Goal: Task Accomplishment & Management: Manage account settings

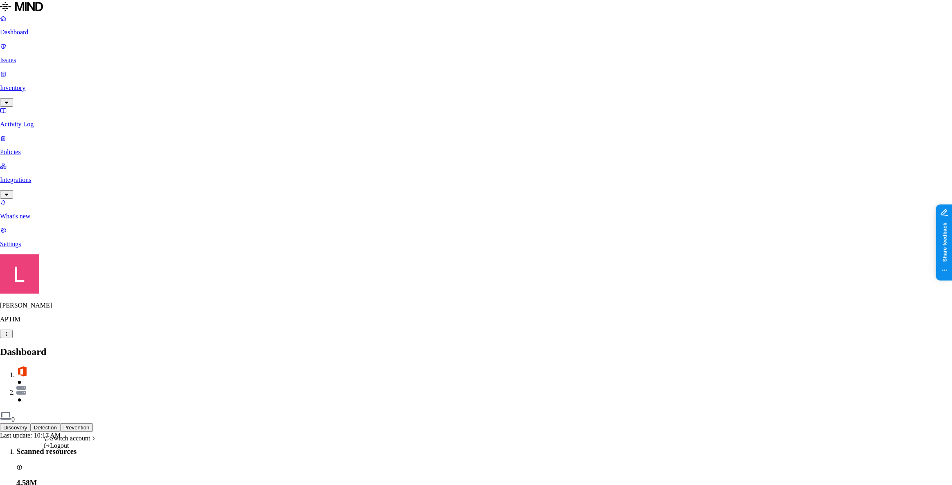
click at [132, 351] on div "ACME" at bounding box center [149, 393] width 79 height 7
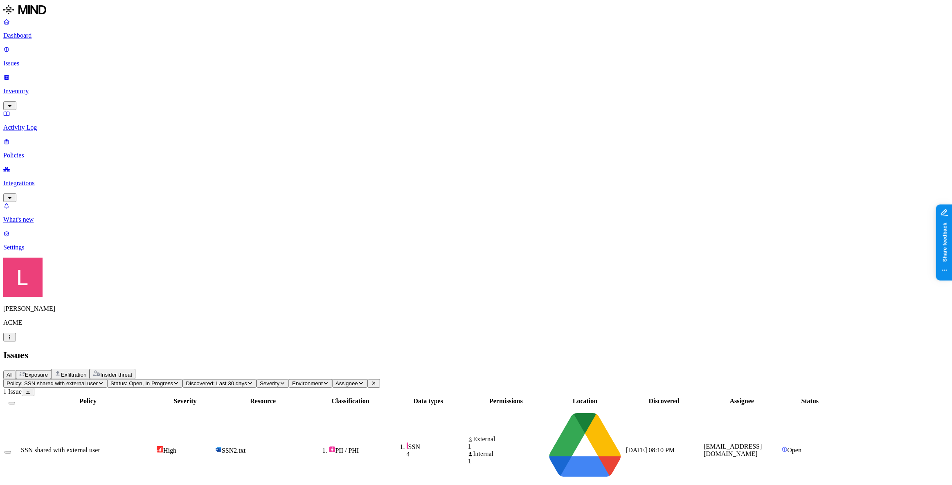
click at [155, 447] on div "SSN shared with external user" at bounding box center [88, 450] width 134 height 7
drag, startPoint x: 731, startPoint y: 302, endPoint x: 827, endPoint y: 303, distance: 95.7
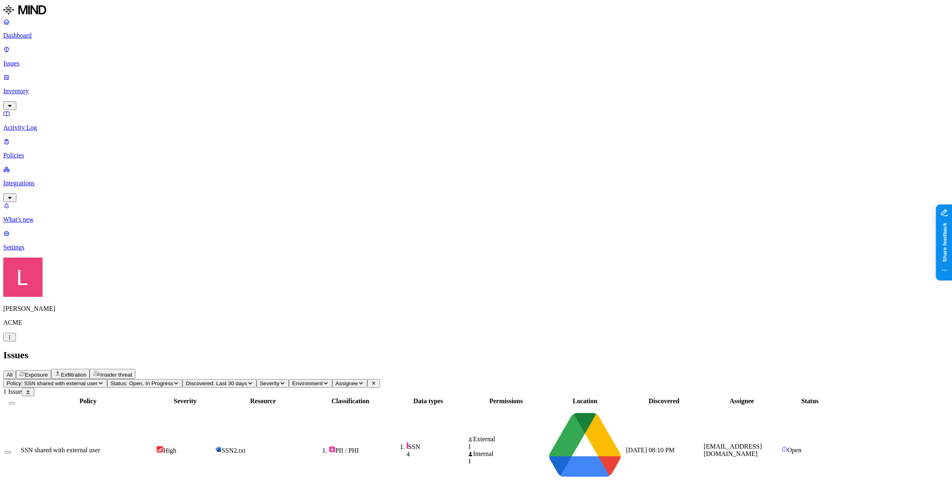
drag, startPoint x: 742, startPoint y: 301, endPoint x: 826, endPoint y: 303, distance: 83.5
drag, startPoint x: 732, startPoint y: 325, endPoint x: 743, endPoint y: 325, distance: 11.0
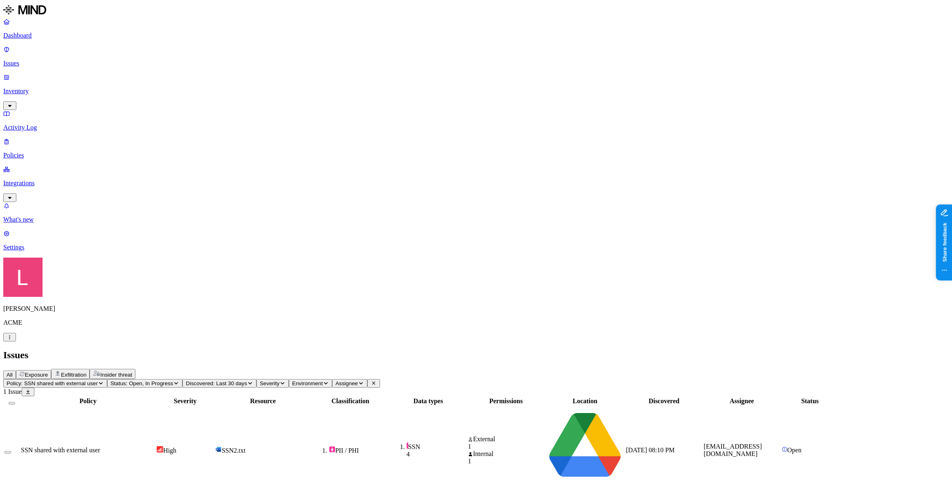
drag, startPoint x: 797, startPoint y: 323, endPoint x: 819, endPoint y: 323, distance: 22.1
click at [58, 34] on p "Dashboard" at bounding box center [475, 35] width 945 height 7
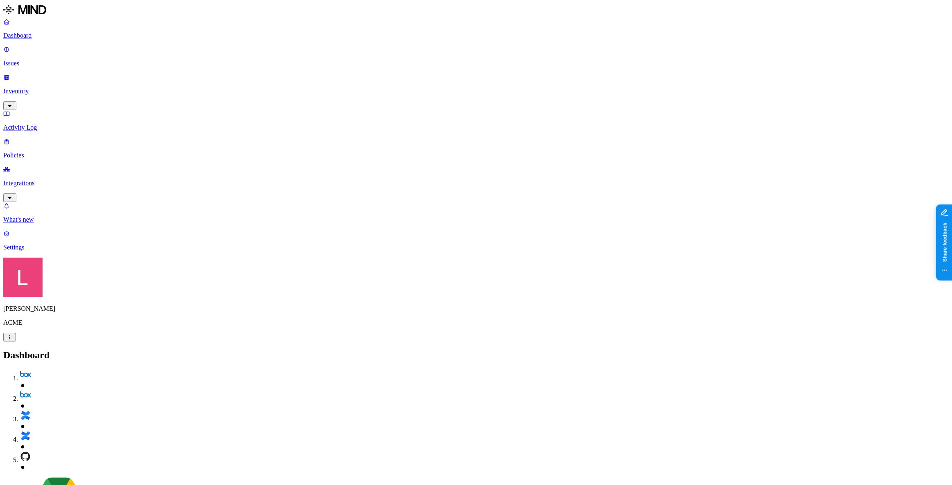
click at [32, 152] on p "Policies" at bounding box center [475, 155] width 945 height 7
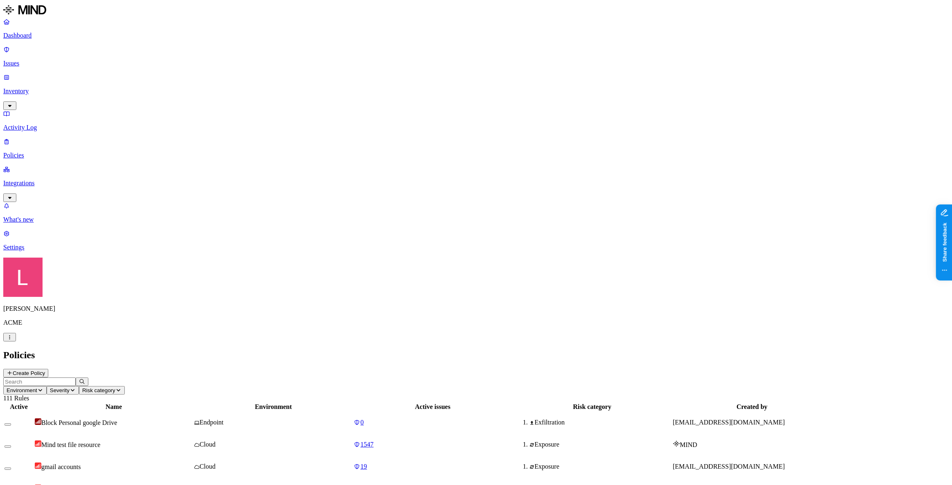
click at [48, 369] on button "Create Policy" at bounding box center [25, 373] width 45 height 9
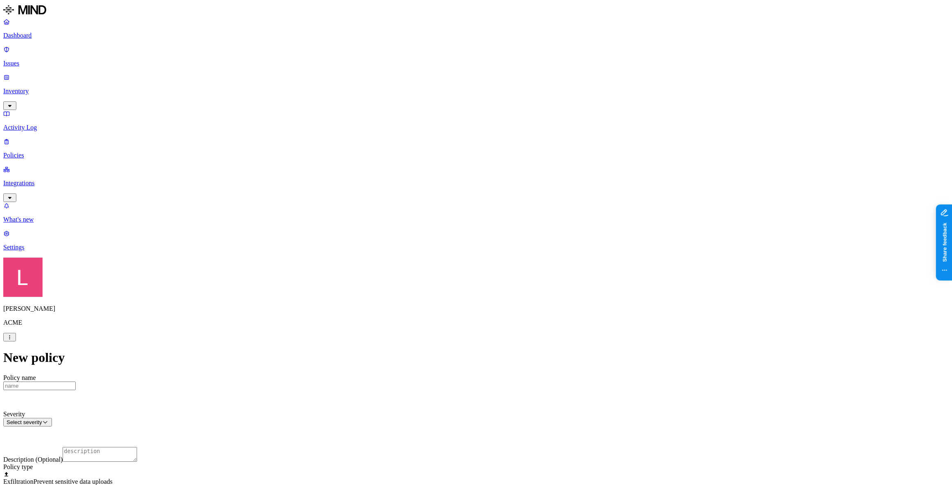
scroll to position [111, 0]
click at [453, 294] on label "Web Category" at bounding box center [442, 293] width 24 height 14
click at [438, 355] on div "Cloud storage" at bounding box center [469, 353] width 79 height 22
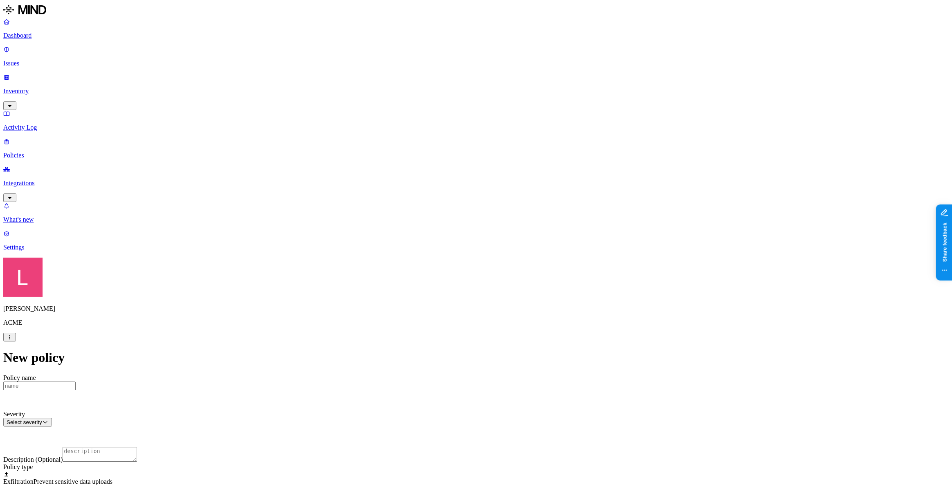
click at [450, 333] on label "Web Category" at bounding box center [442, 328] width 24 height 14
click at [449, 353] on span "Gen AI" at bounding box center [439, 356] width 19 height 7
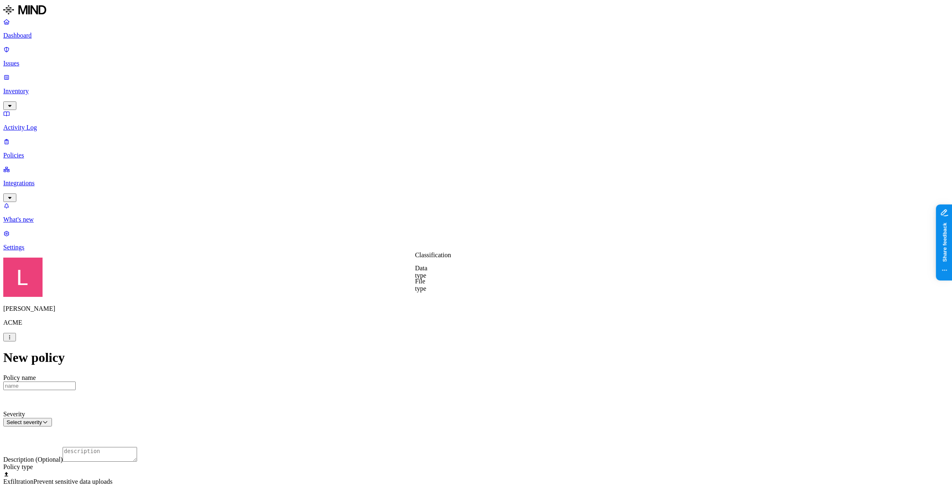
click at [435, 259] on label "Classification" at bounding box center [433, 255] width 36 height 7
click at [428, 322] on div "Secret" at bounding box center [454, 319] width 79 height 23
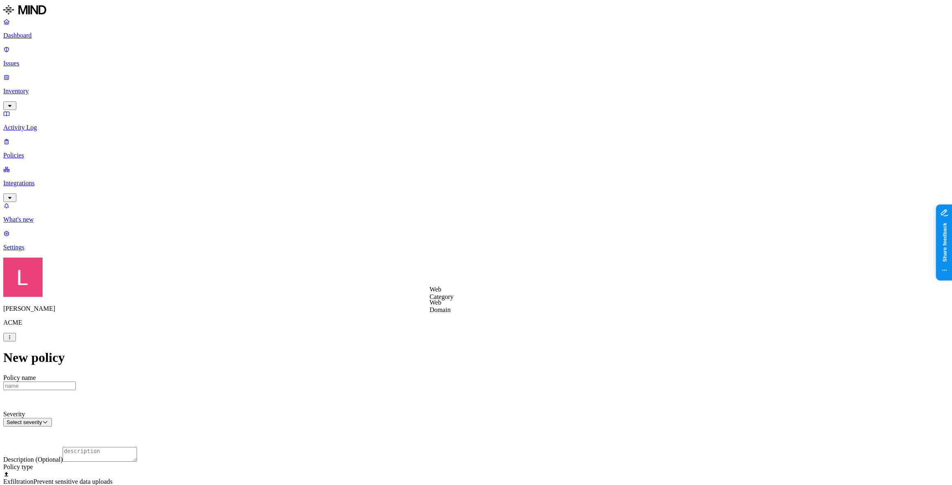
click at [451, 310] on label "Web Domain" at bounding box center [440, 306] width 21 height 14
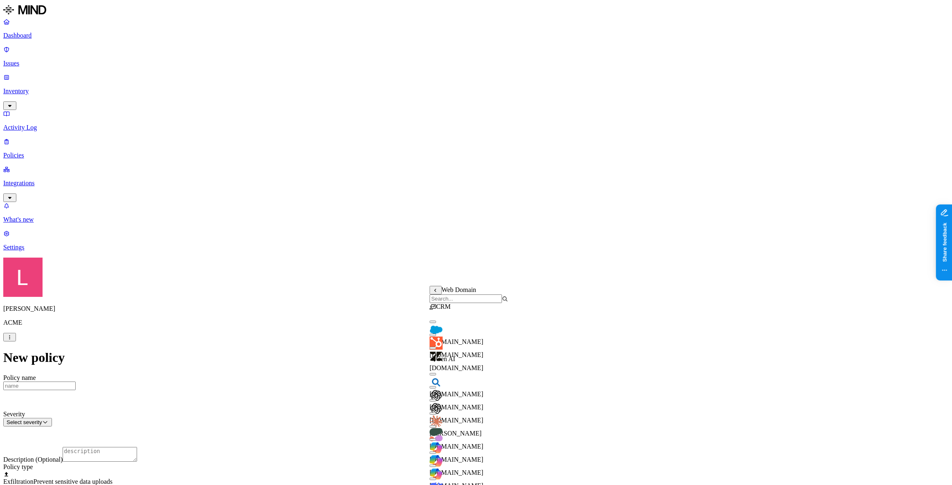
click at [472, 303] on input "search" at bounding box center [466, 299] width 72 height 9
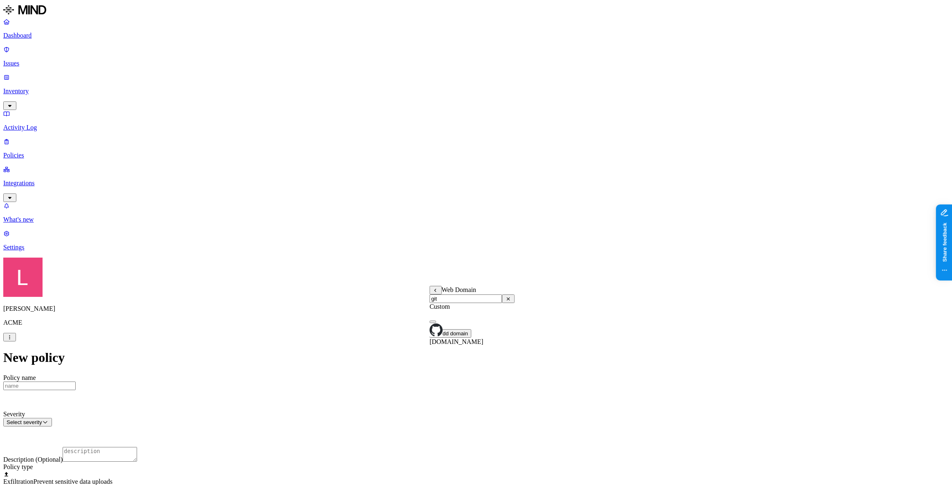
type input "git"
click at [436, 323] on button "button" at bounding box center [433, 322] width 7 height 2
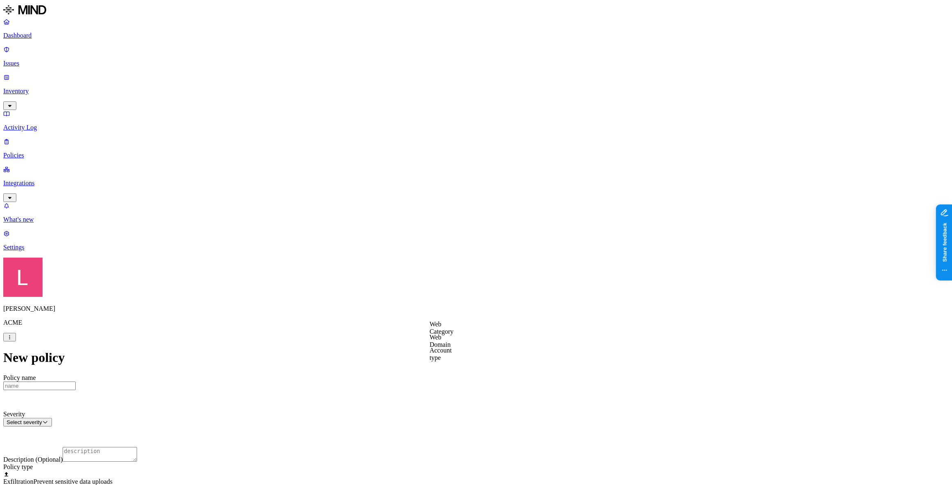
click at [451, 342] on label "Web Domain" at bounding box center [440, 341] width 21 height 14
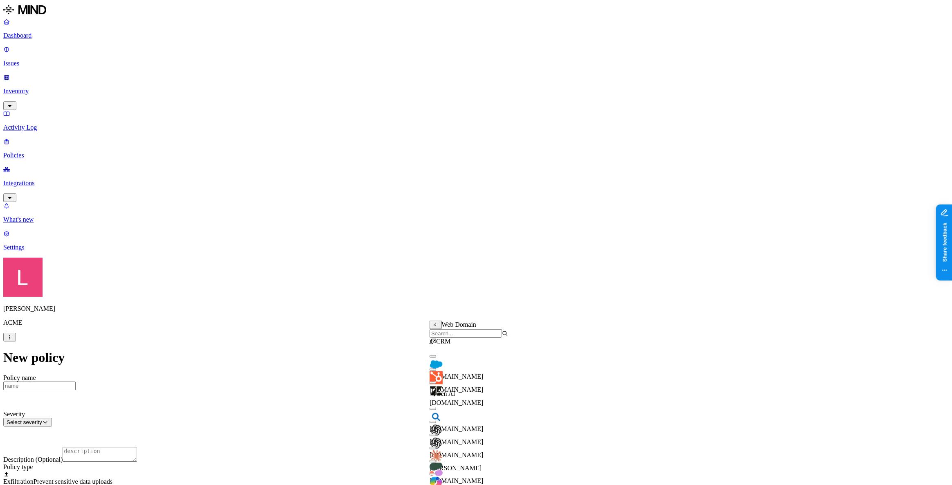
scroll to position [37, 0]
click at [436, 447] on button "button" at bounding box center [433, 448] width 7 height 2
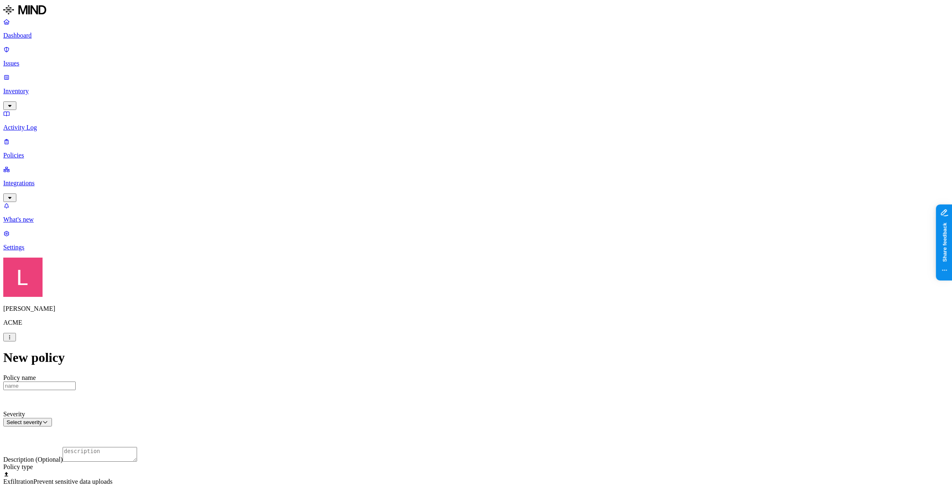
click at [452, 401] on label "Departments" at bounding box center [440, 397] width 34 height 7
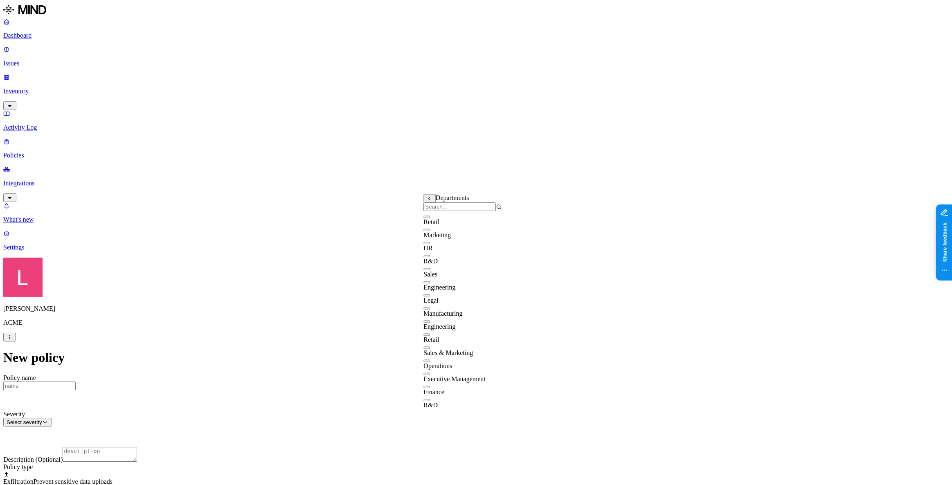
click at [430, 284] on button "button" at bounding box center [426, 282] width 7 height 2
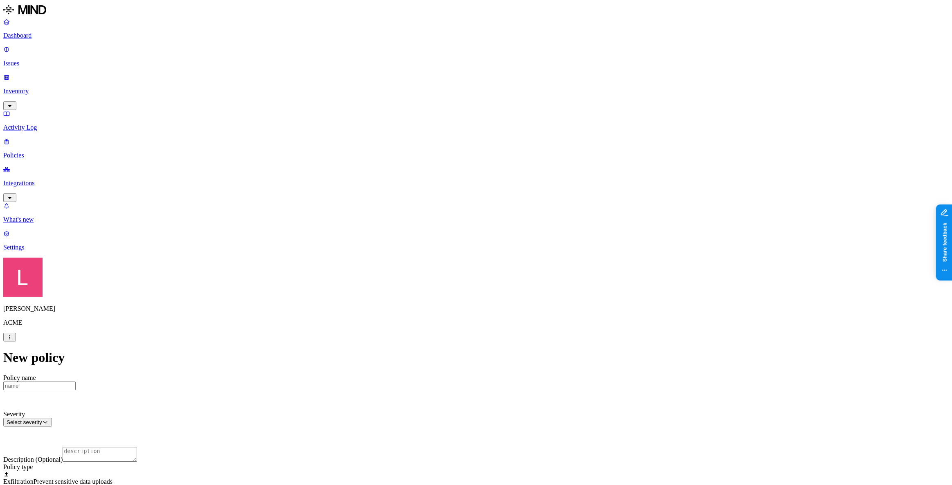
scroll to position [297, 0]
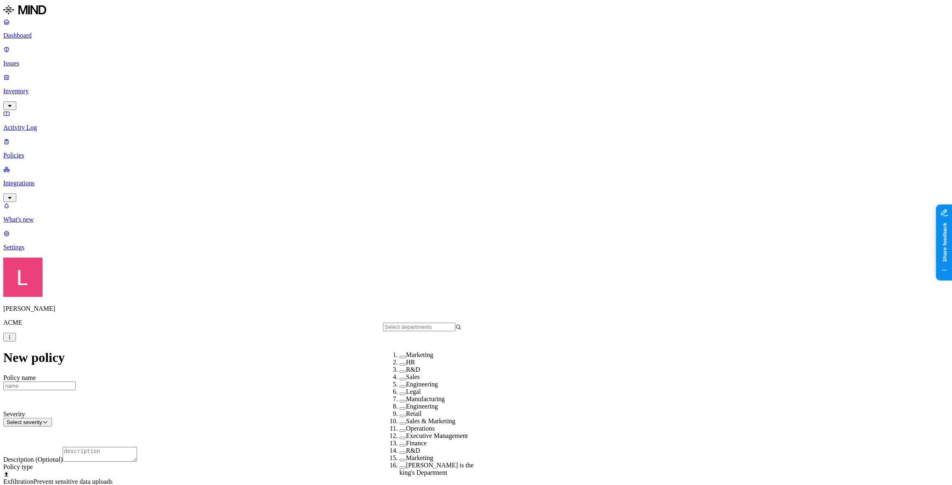
scroll to position [100, 0]
click at [399, 439] on div "Executive Management" at bounding box center [438, 442] width 79 height 7
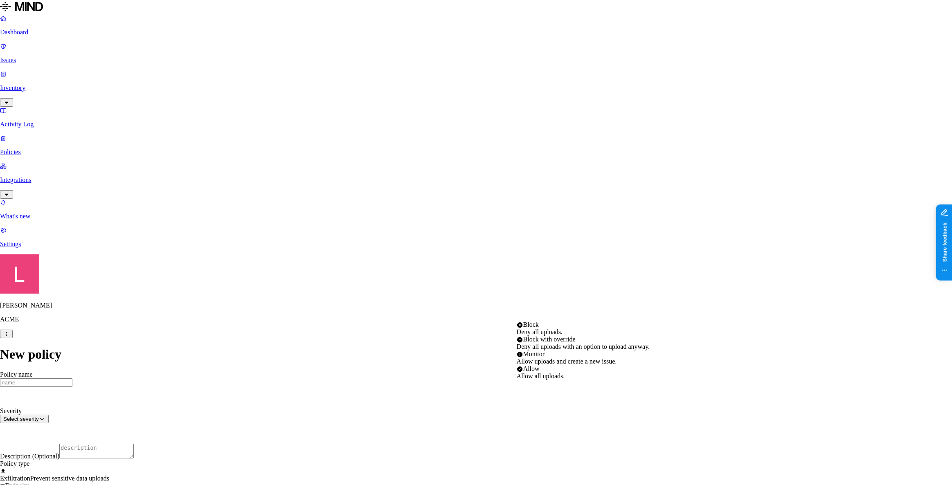
select select "2"
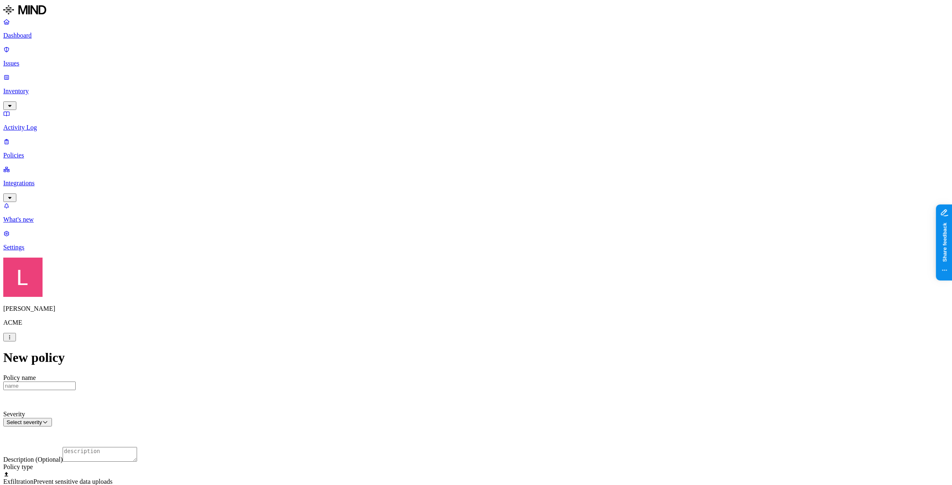
scroll to position [111, 0]
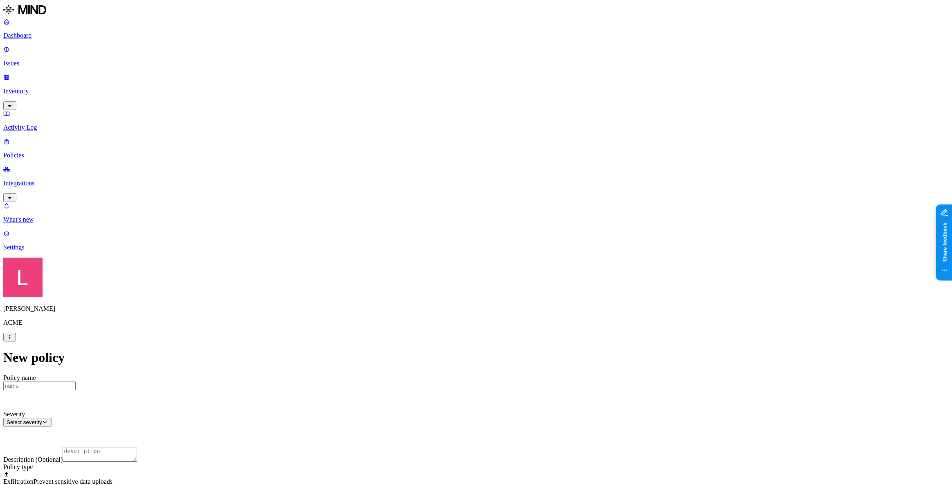
scroll to position [149, 0]
click at [42, 34] on p "Dashboard" at bounding box center [475, 35] width 945 height 7
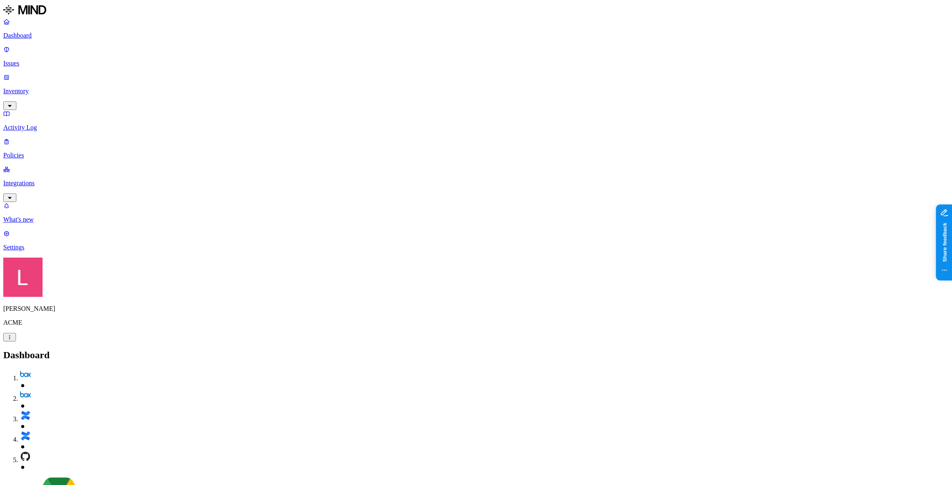
drag, startPoint x: 797, startPoint y: 94, endPoint x: 757, endPoint y: 86, distance: 40.9
click at [27, 152] on p "Policies" at bounding box center [475, 155] width 945 height 7
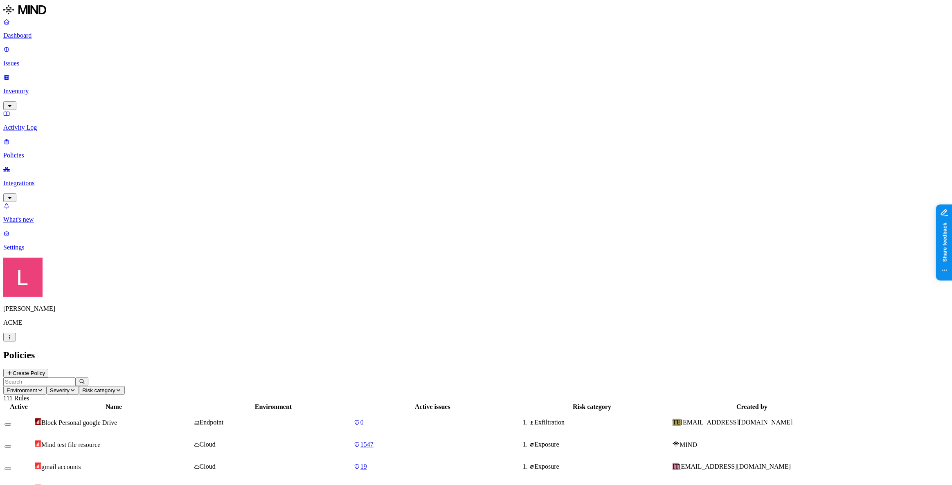
click at [48, 369] on button "Create Policy" at bounding box center [25, 373] width 45 height 9
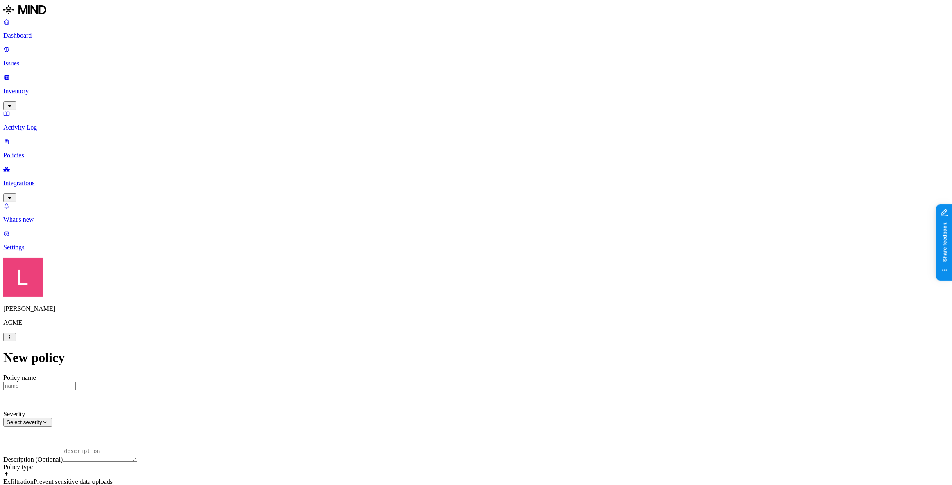
scroll to position [111, 0]
drag, startPoint x: 52, startPoint y: 32, endPoint x: 78, endPoint y: 47, distance: 29.9
click at [52, 32] on p "Dashboard" at bounding box center [475, 35] width 945 height 7
click at [46, 88] on p "Inventory" at bounding box center [475, 91] width 945 height 7
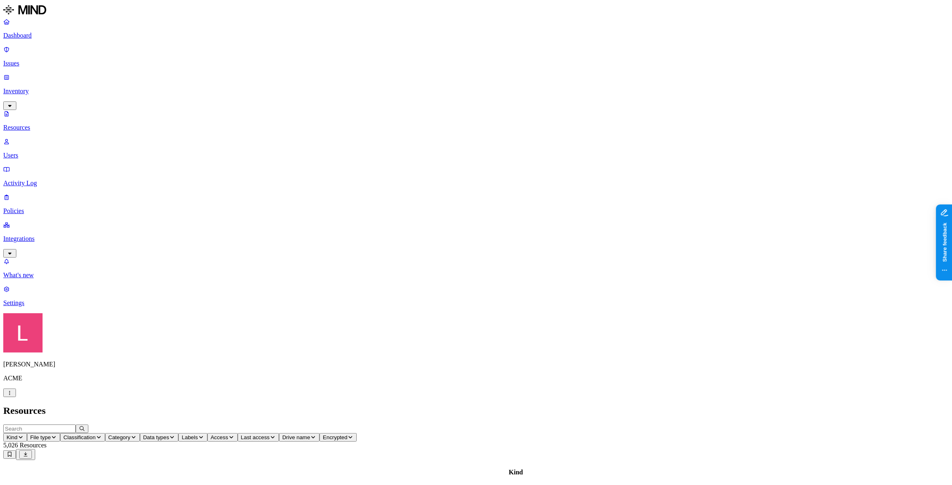
click at [131, 434] on span "Category" at bounding box center [119, 437] width 22 height 6
click at [49, 35] on p "Dashboard" at bounding box center [475, 35] width 945 height 7
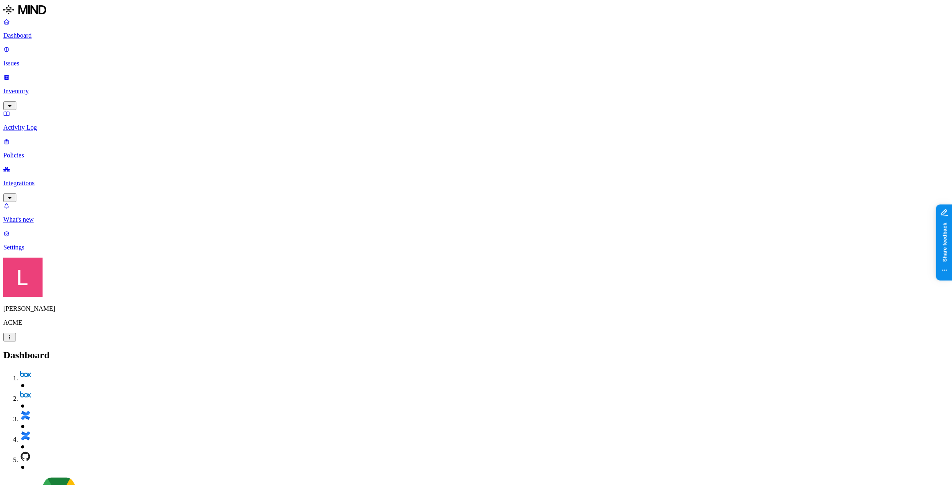
click at [36, 180] on p "Integrations" at bounding box center [475, 183] width 945 height 7
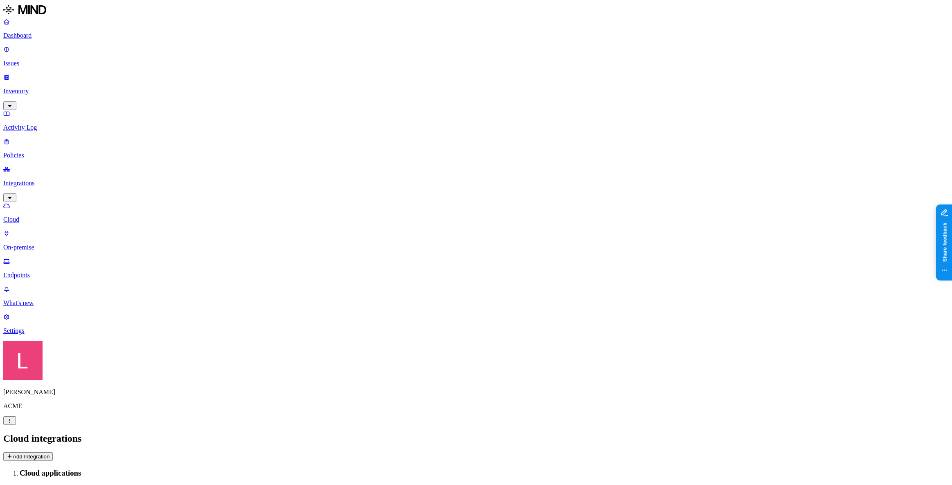
drag, startPoint x: 934, startPoint y: 73, endPoint x: 892, endPoint y: 29, distance: 60.8
click at [13, 454] on icon at bounding box center [10, 456] width 6 height 5
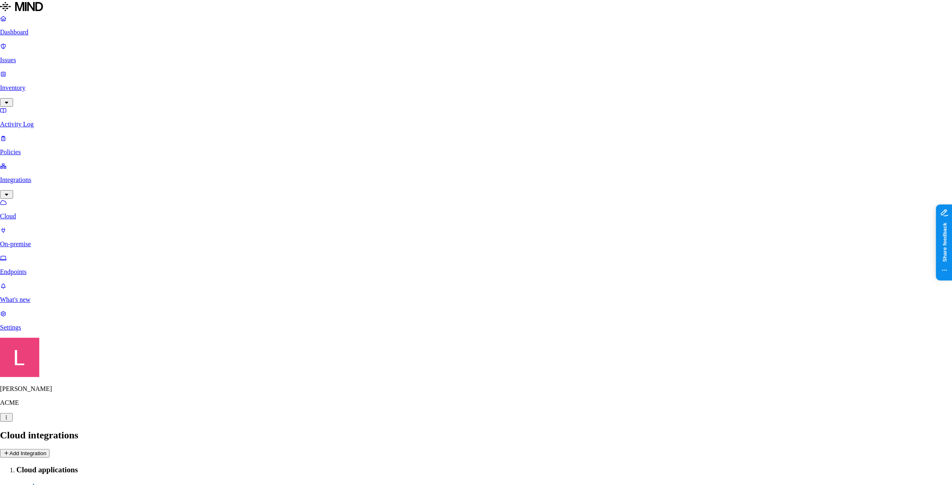
drag, startPoint x: 387, startPoint y: 65, endPoint x: 504, endPoint y: 72, distance: 118.0
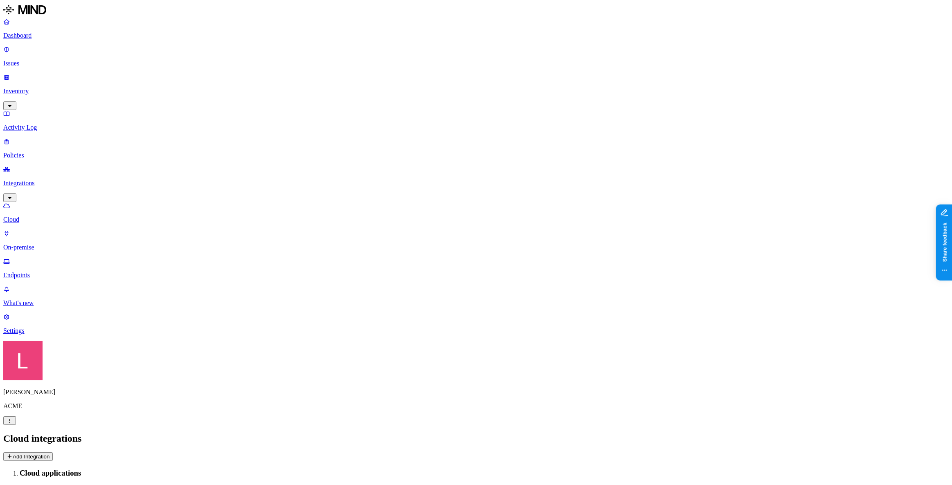
click at [23, 39] on link "Dashboard" at bounding box center [475, 28] width 945 height 21
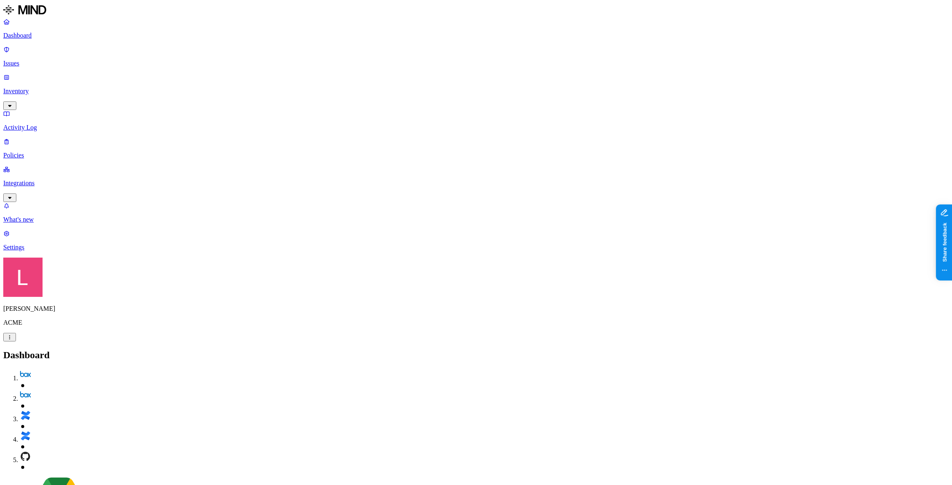
click at [53, 60] on p "Issues" at bounding box center [475, 63] width 945 height 7
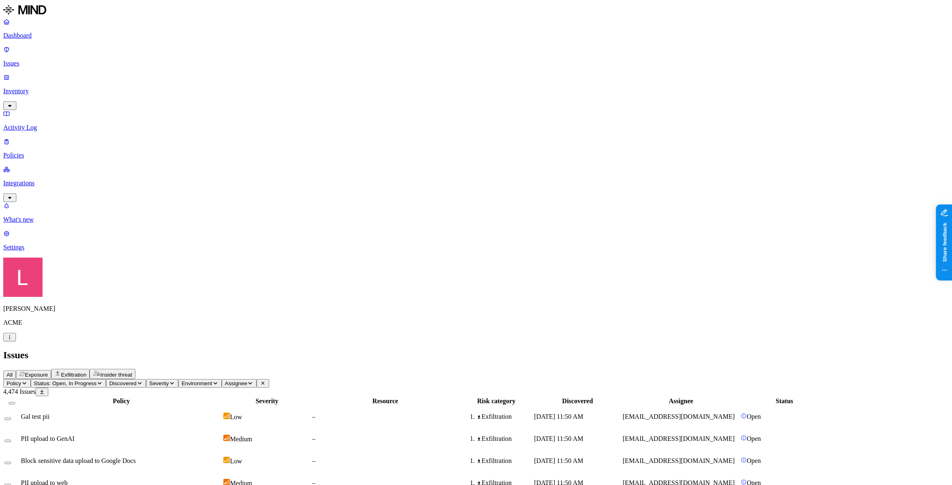
click at [48, 372] on span "Exposure" at bounding box center [36, 375] width 23 height 6
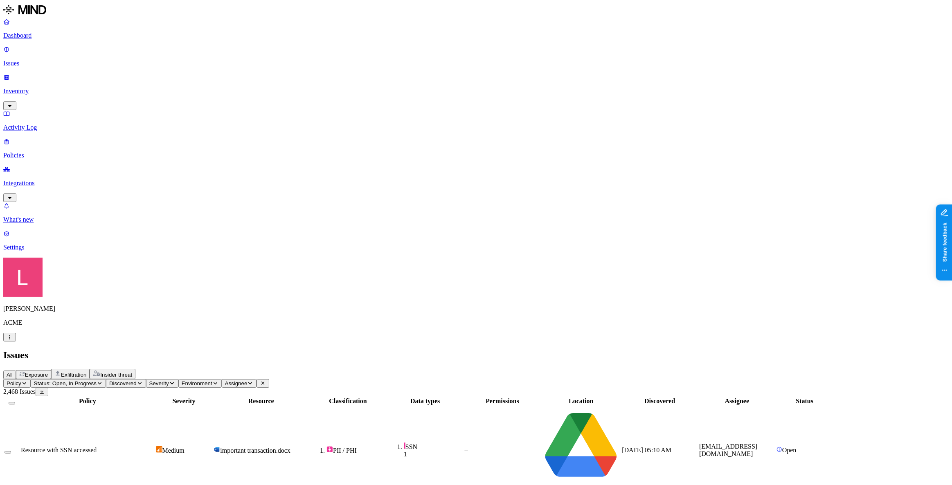
scroll to position [37, 0]
